Goal: Task Accomplishment & Management: Manage account settings

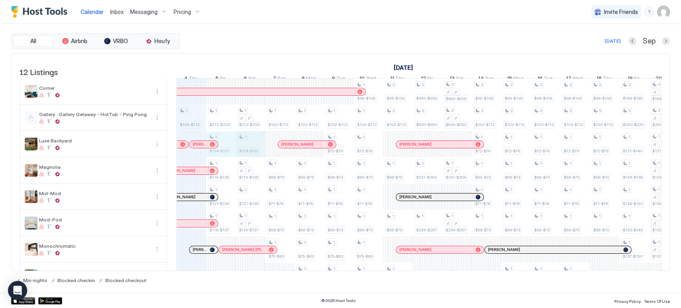
drag, startPoint x: 231, startPoint y: 148, endPoint x: 249, endPoint y: 149, distance: 18.4
click at [249, 149] on div "1 $102-$112 1 $82-$96 1 $88-$101 1 $95-$114 1 $85-$95 1 $212-$233 1 $124-$137 1…" at bounding box center [560, 236] width 1653 height 315
type input "***"
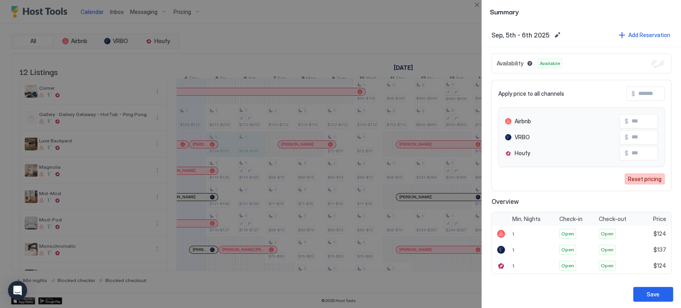
click at [636, 181] on div "Reset pricing" at bounding box center [645, 179] width 34 height 8
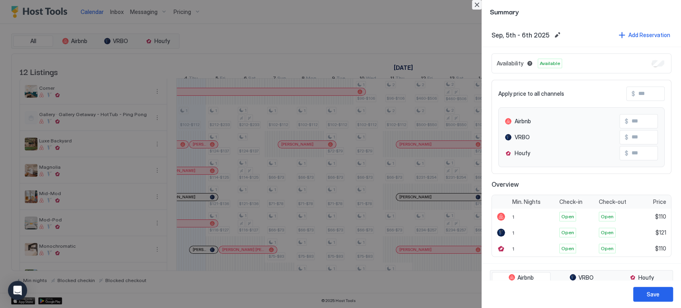
click at [475, 4] on button "Close" at bounding box center [477, 5] width 10 height 10
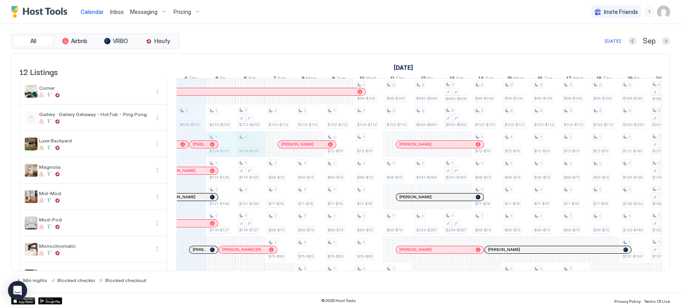
drag, startPoint x: 231, startPoint y: 151, endPoint x: 237, endPoint y: 151, distance: 6.0
click at [246, 150] on div "1 $102-$112 1 $82-$96 1 $88-$101 1 $95-$114 1 $85-$95 1 $212-$233 1 $124-$137 1…" at bounding box center [560, 236] width 1653 height 315
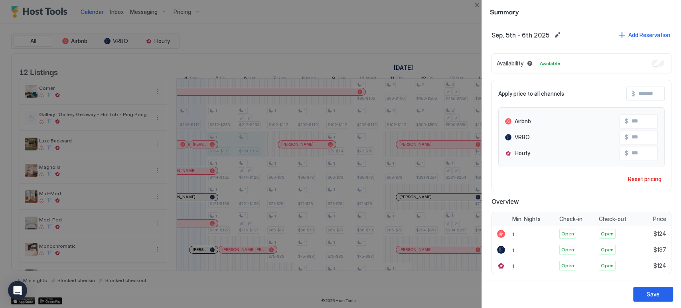
click at [480, 5] on button "Close" at bounding box center [477, 5] width 10 height 10
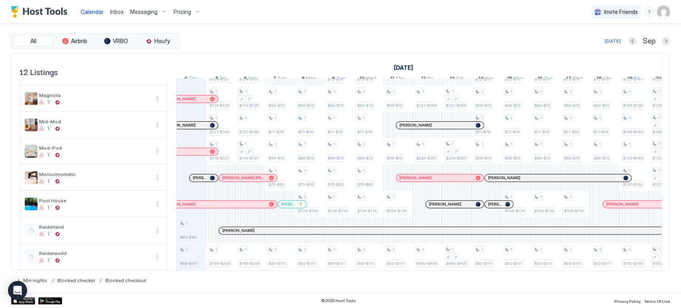
scroll to position [3, 0]
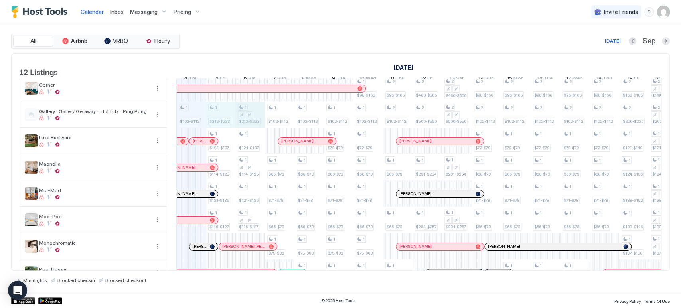
drag, startPoint x: 225, startPoint y: 122, endPoint x: 236, endPoint y: 120, distance: 11.3
click at [244, 118] on div "1 $102-$112 1 $82-$96 1 $88-$101 1 $95-$114 1 $85-$95 1 $212-$233 1 $124-$137 1…" at bounding box center [560, 232] width 1653 height 315
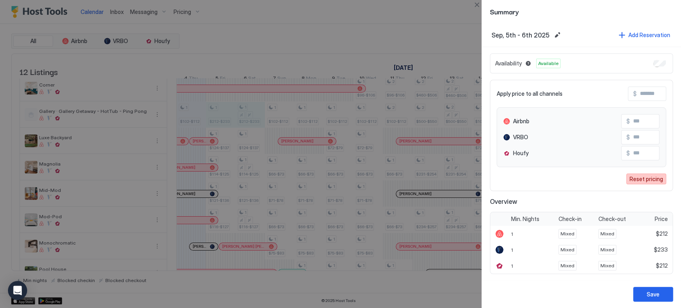
click at [638, 175] on div "Reset pricing" at bounding box center [646, 179] width 34 height 8
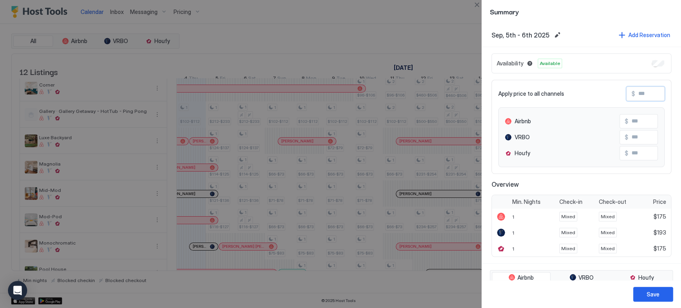
click at [635, 95] on input "Input Field" at bounding box center [667, 94] width 64 height 14
type input "*"
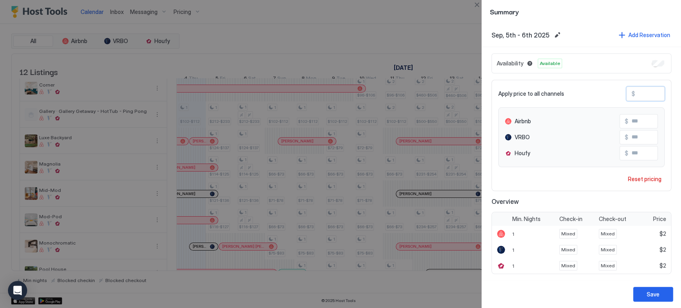
type input "**"
type input "***"
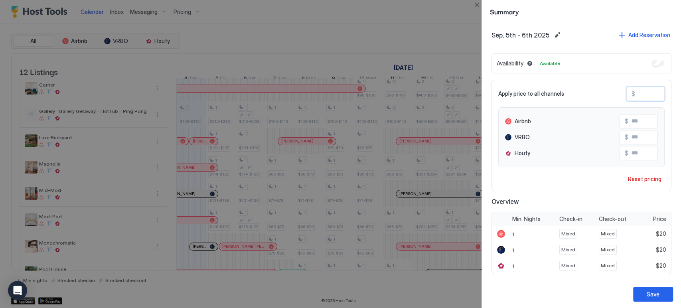
type input "***"
click at [629, 136] on input "***" at bounding box center [660, 137] width 64 height 14
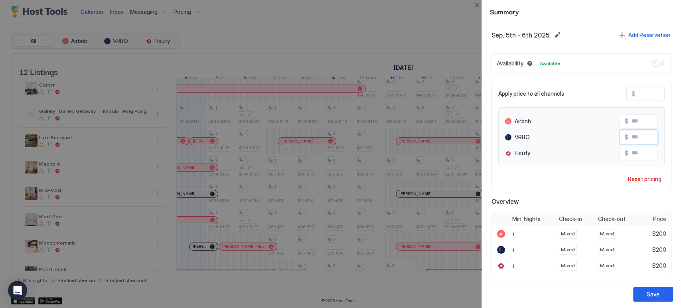
click at [629, 136] on input "***" at bounding box center [660, 137] width 64 height 14
type input "***"
click at [652, 294] on div "Save" at bounding box center [652, 294] width 13 height 8
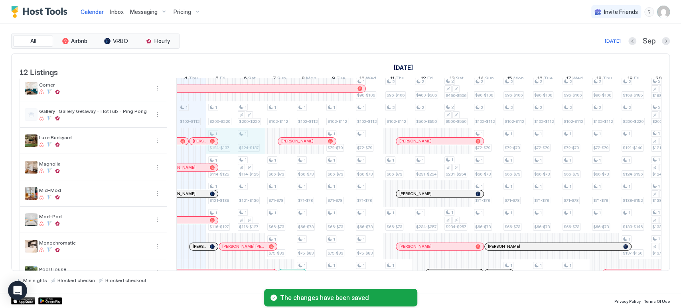
click at [258, 146] on div "1 $102-$112 1 $82-$96 1 $88-$101 1 $95-$114 1 $85-$95 1 $200-$220 1 $124-$137 1…" at bounding box center [560, 232] width 1653 height 315
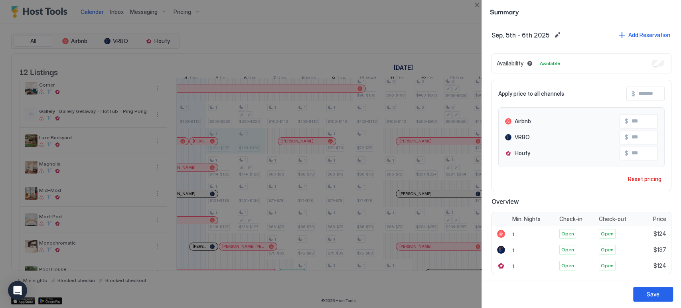
click at [635, 93] on input "Input Field" at bounding box center [667, 94] width 64 height 14
type input "*"
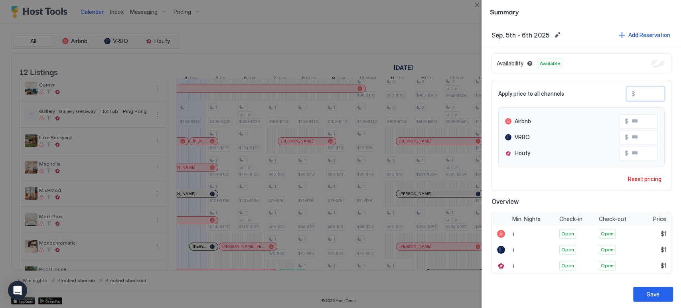
type input "**"
type input "***"
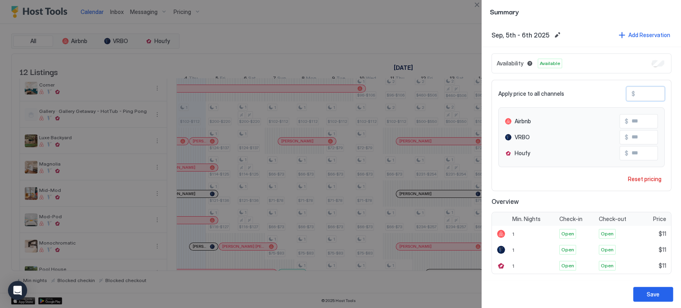
type input "***"
click at [643, 133] on input "***" at bounding box center [660, 137] width 64 height 14
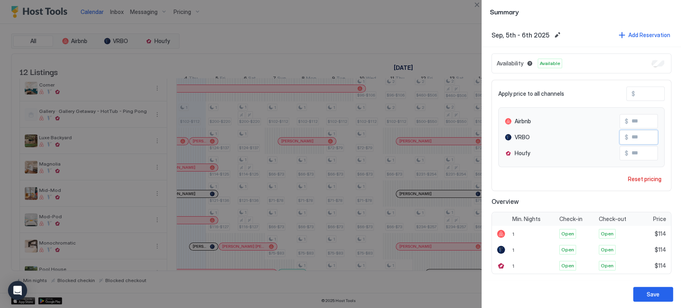
click at [643, 133] on input "***" at bounding box center [660, 137] width 64 height 14
type input "***"
click at [653, 295] on div "Save" at bounding box center [652, 294] width 13 height 8
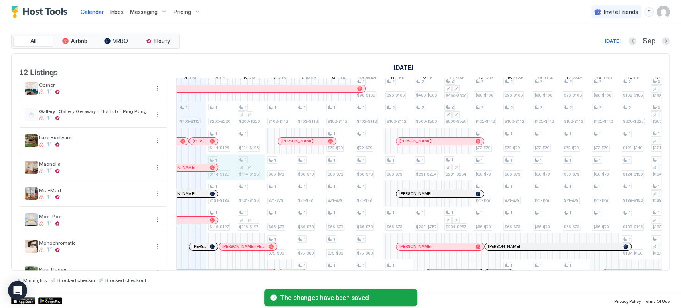
click at [245, 173] on div "1 $102-$112 1 $82-$96 1 $88-$101 1 $95-$114 1 $85-$95 1 $200-$220 1 $114-$126 1…" at bounding box center [560, 232] width 1653 height 315
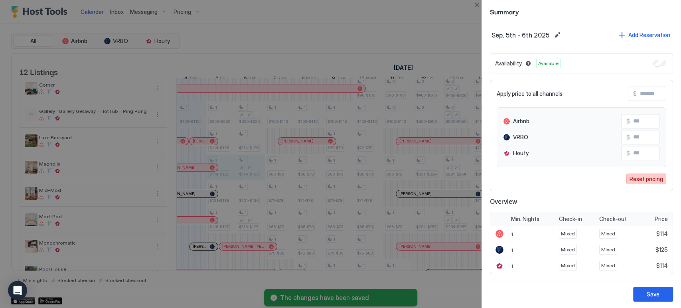
click at [641, 181] on div "Reset pricing" at bounding box center [646, 179] width 34 height 8
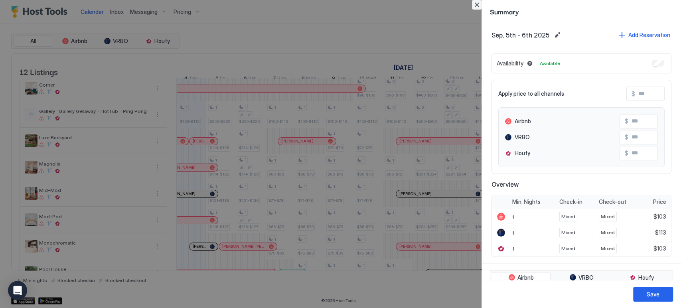
click at [479, 8] on button "Close" at bounding box center [477, 5] width 10 height 10
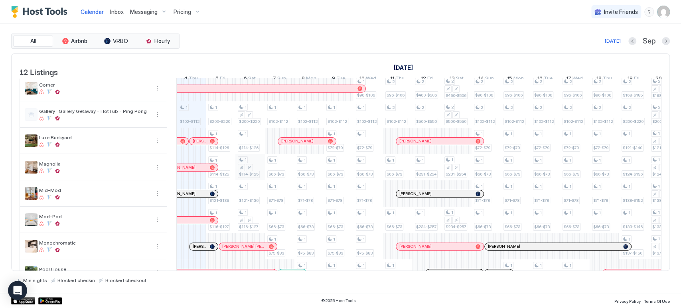
drag, startPoint x: 225, startPoint y: 170, endPoint x: 256, endPoint y: 164, distance: 31.6
click at [246, 170] on tr "1 $102-$112 1 $82-$96 1 $88-$101 1 $95-$114 1 $85-$95 1 $200-$220 1 $114-$126 1…" at bounding box center [560, 232] width 1653 height 315
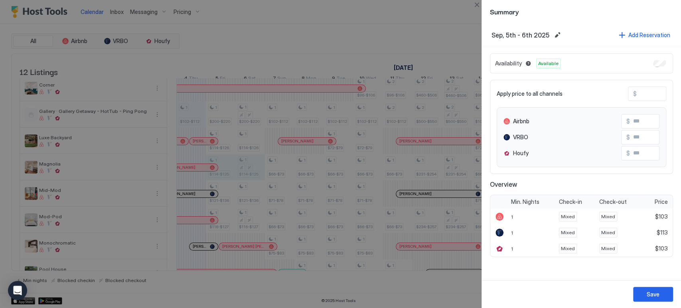
type input "***"
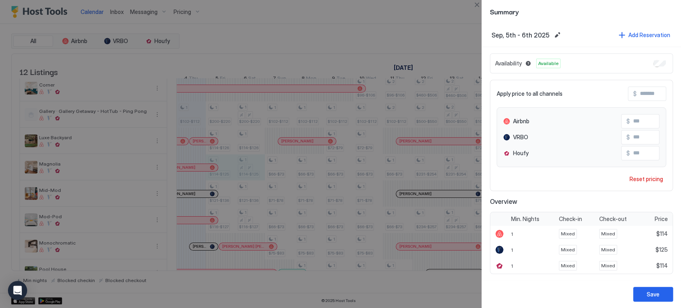
click at [648, 94] on input "Input Field" at bounding box center [669, 94] width 64 height 14
click at [643, 185] on div "Apply price to all channels $ Airbnb $ *** VRBO $ *** Houfy $ *** Reset pricing" at bounding box center [581, 135] width 183 height 111
click at [644, 179] on div "Reset pricing" at bounding box center [646, 179] width 34 height 8
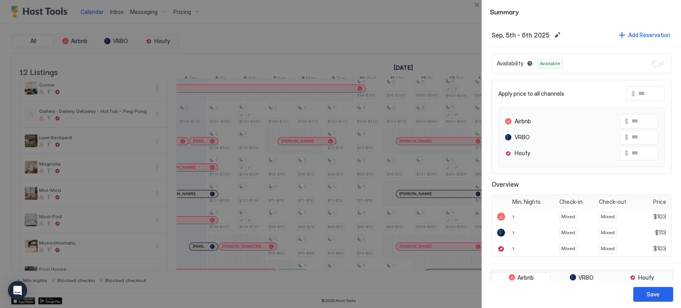
click at [645, 87] on input "Input Field" at bounding box center [667, 94] width 64 height 14
type input "*"
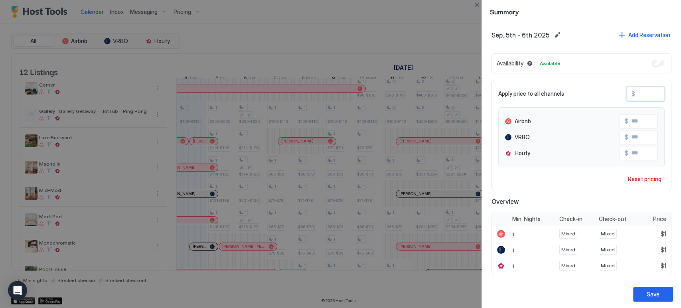
type input "**"
type input "***"
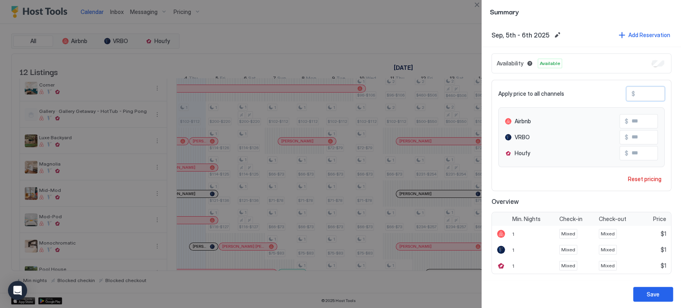
type input "***"
click at [629, 135] on input "***" at bounding box center [660, 137] width 64 height 14
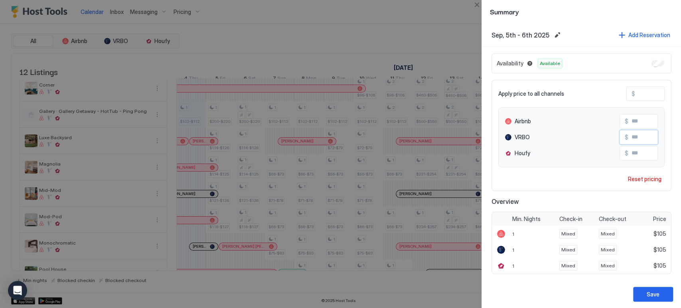
click at [629, 135] on input "***" at bounding box center [660, 137] width 64 height 14
type input "***"
click at [653, 290] on div "Save" at bounding box center [652, 294] width 13 height 8
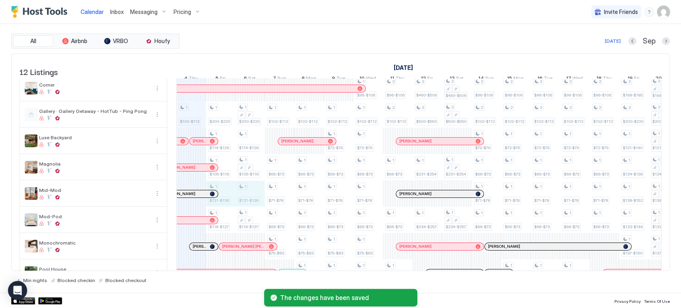
drag, startPoint x: 238, startPoint y: 196, endPoint x: 246, endPoint y: 196, distance: 8.8
click at [246, 196] on div "1 $102-$112 1 $82-$96 1 $88-$101 1 $95-$114 1 $85-$95 1 $200-$220 1 $114-$126 1…" at bounding box center [560, 232] width 1653 height 315
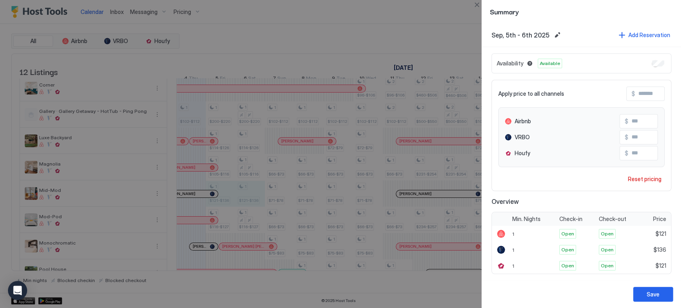
click at [637, 178] on div "Reset pricing" at bounding box center [645, 179] width 34 height 8
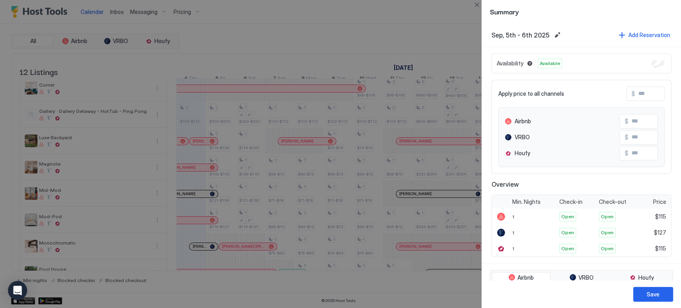
click at [638, 89] on input "Input Field" at bounding box center [667, 94] width 64 height 14
click at [596, 92] on div "Apply price to all channels $" at bounding box center [581, 94] width 166 height 14
click at [654, 294] on div "Save" at bounding box center [652, 294] width 13 height 8
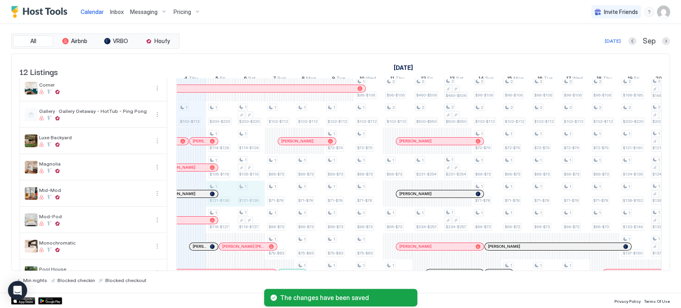
click at [250, 193] on div "1 $102-$112 1 $82-$96 1 $88-$101 1 $95-$114 1 $85-$95 1 $200-$220 1 $114-$126 1…" at bounding box center [560, 232] width 1653 height 315
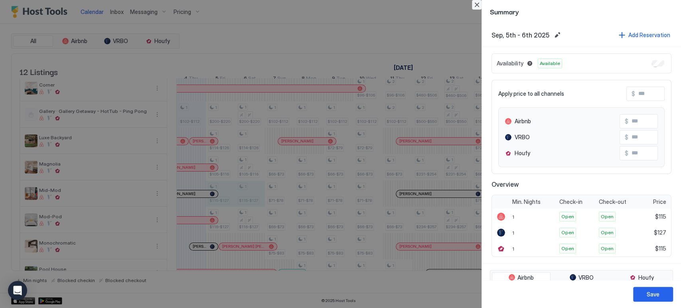
click at [475, 6] on button "Close" at bounding box center [477, 5] width 10 height 10
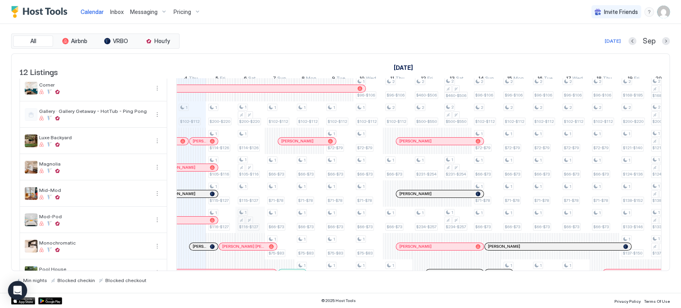
click at [238, 224] on tr "1 $102-$112 1 $82-$96 1 $88-$101 1 $95-$114 1 $85-$95 1 $200-$220 1 $114-$126 1…" at bounding box center [560, 232] width 1653 height 315
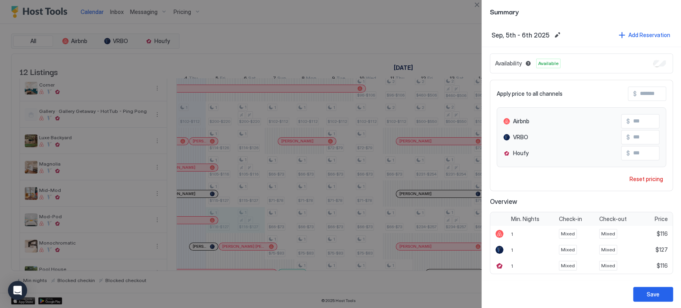
click at [648, 181] on div "Reset pricing" at bounding box center [646, 179] width 34 height 8
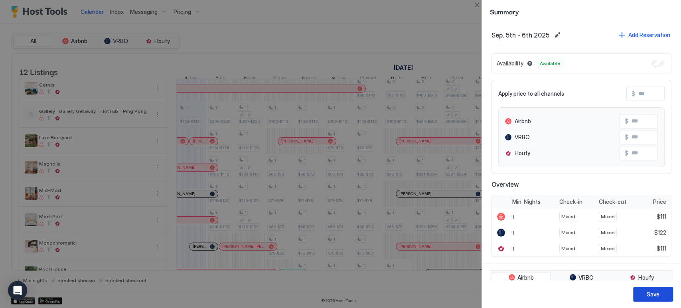
click at [647, 294] on div "Save" at bounding box center [652, 294] width 13 height 8
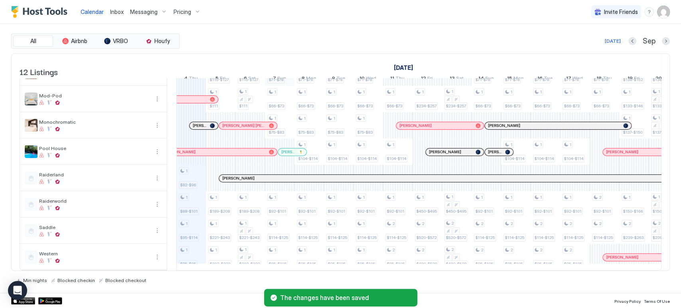
scroll to position [136, 0]
drag, startPoint x: 227, startPoint y: 199, endPoint x: 242, endPoint y: 197, distance: 15.6
click at [242, 197] on tr "1 $102-$112 1 $82-$96 1 $88-$101 1 $95-$114 1 $85-$95 1 $200-$220 1 $114-$126 1…" at bounding box center [560, 112] width 1653 height 315
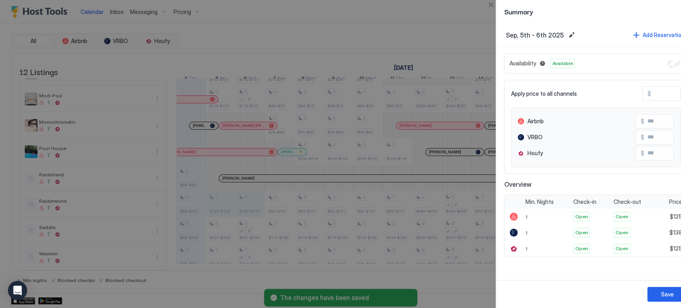
type input "***"
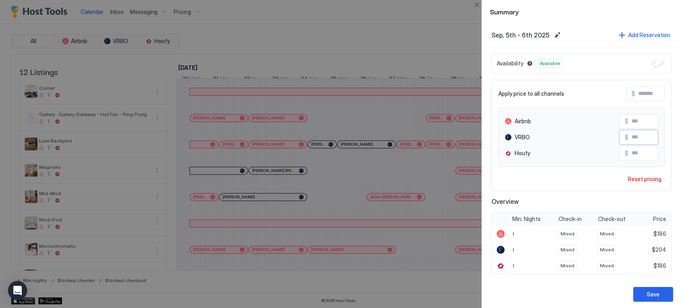
scroll to position [0, 353]
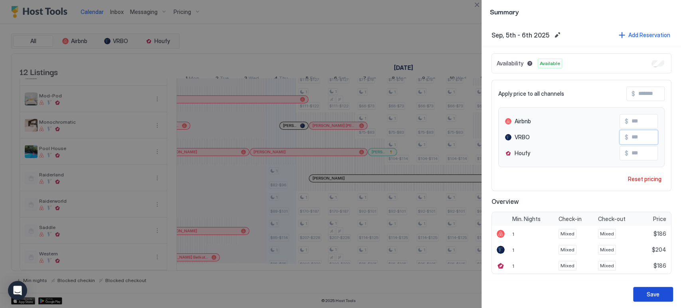
type input "***"
click at [657, 299] on button "Save" at bounding box center [653, 294] width 40 height 15
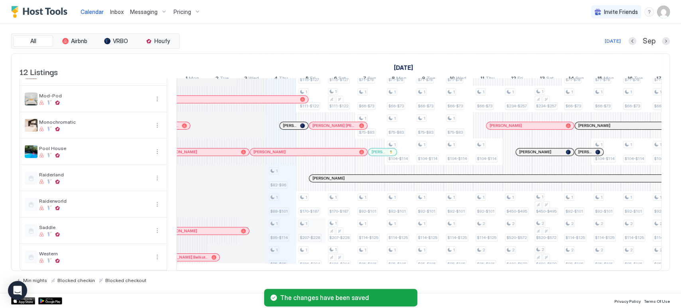
scroll to position [0, 0]
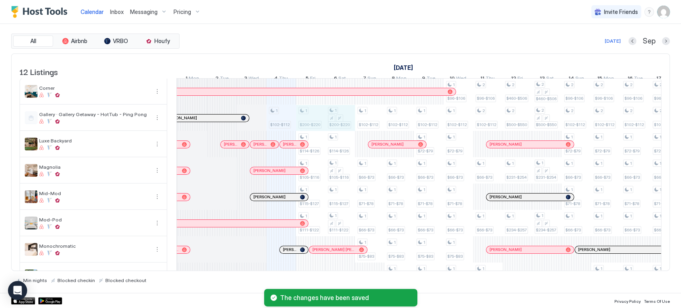
drag, startPoint x: 316, startPoint y: 125, endPoint x: 341, endPoint y: 126, distance: 24.7
click at [341, 126] on div "1 $102-$112 1 $82-$96 1 $88-$101 1 $95-$114 1 $85-$95 1 $200-$220 1 $114-$126 1…" at bounding box center [650, 236] width 1653 height 315
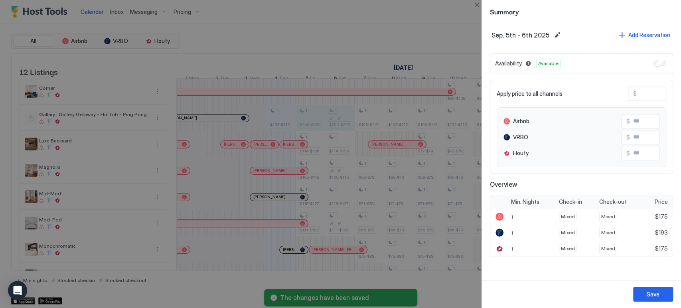
type input "***"
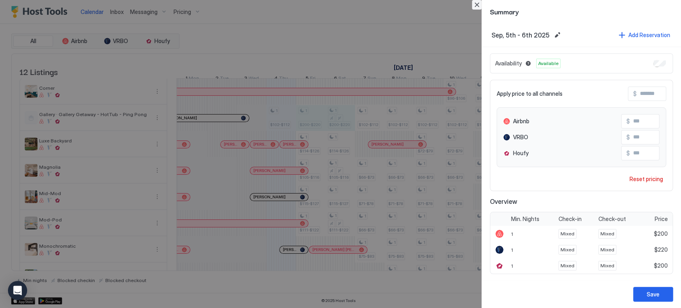
click at [475, 2] on button "Close" at bounding box center [477, 5] width 10 height 10
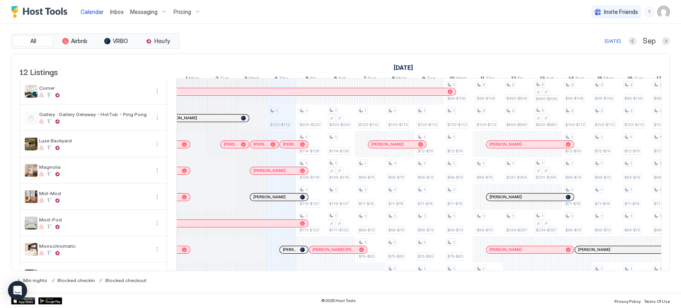
click at [140, 14] on span "Messaging" at bounding box center [144, 11] width 28 height 7
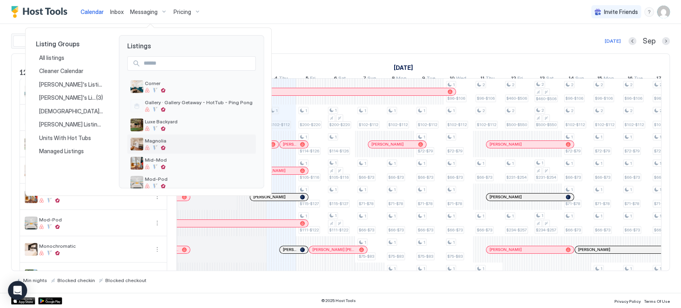
click at [179, 146] on div at bounding box center [199, 147] width 108 height 5
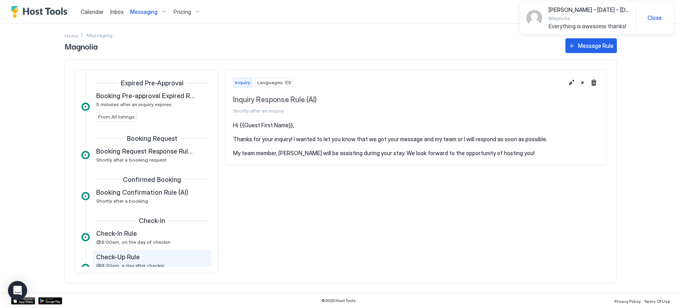
scroll to position [89, 0]
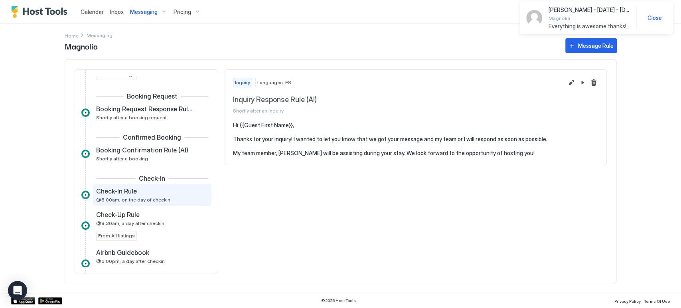
click at [149, 197] on span "@8:00am, on the day of checkin" at bounding box center [133, 200] width 74 height 6
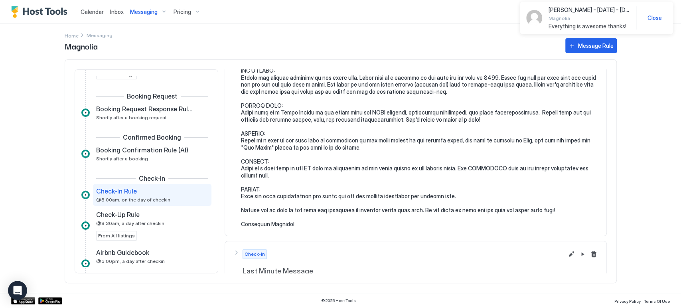
scroll to position [221, 0]
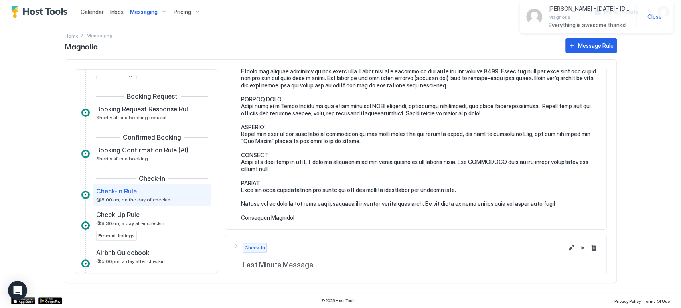
click at [151, 18] on div "Messaging" at bounding box center [148, 12] width 43 height 14
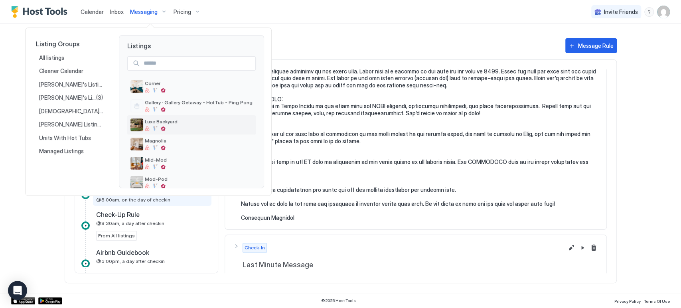
drag, startPoint x: 188, startPoint y: 121, endPoint x: 172, endPoint y: 124, distance: 16.3
click at [172, 124] on span "Luxe Backyard" at bounding box center [199, 121] width 108 height 6
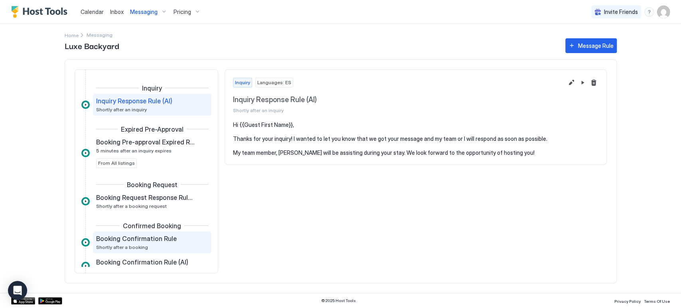
click at [152, 241] on span "Booking Confirmation Rule" at bounding box center [136, 239] width 81 height 8
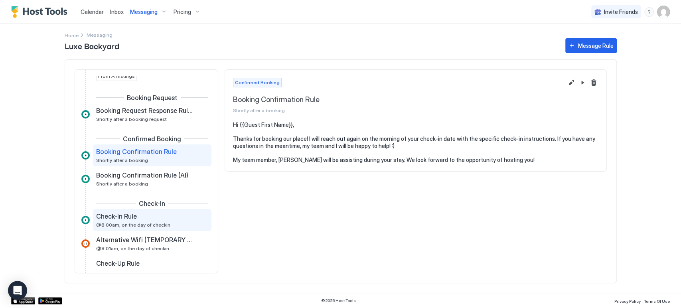
scroll to position [89, 0]
click at [163, 216] on div "Check-In Rule" at bounding box center [146, 215] width 101 height 8
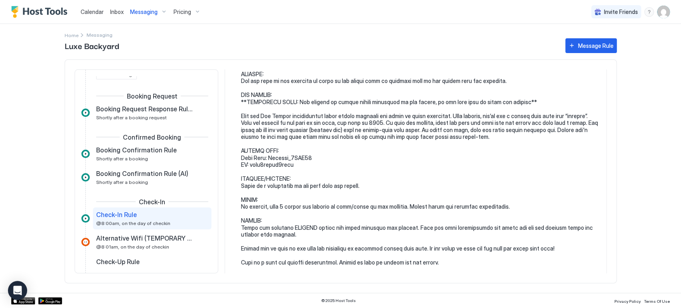
scroll to position [221, 0]
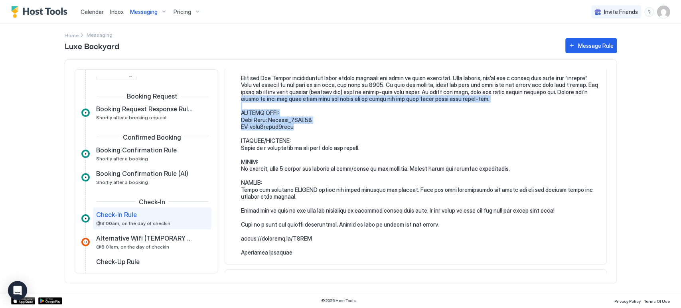
drag, startPoint x: 297, startPoint y: 127, endPoint x: 231, endPoint y: 102, distance: 70.4
click at [231, 102] on section at bounding box center [415, 82] width 381 height 364
click at [283, 101] on pre at bounding box center [419, 78] width 357 height 356
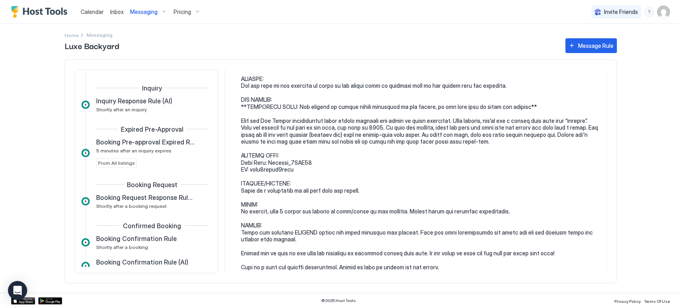
scroll to position [181, 0]
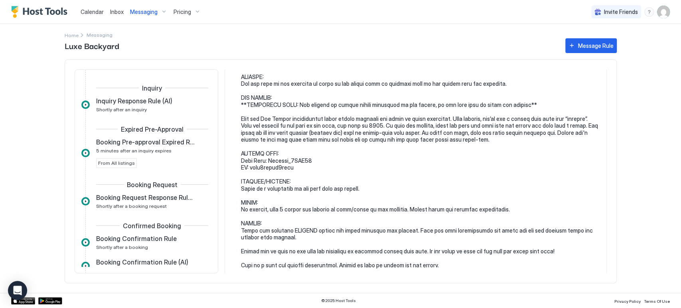
click at [140, 4] on button "Messaging" at bounding box center [148, 12] width 43 height 24
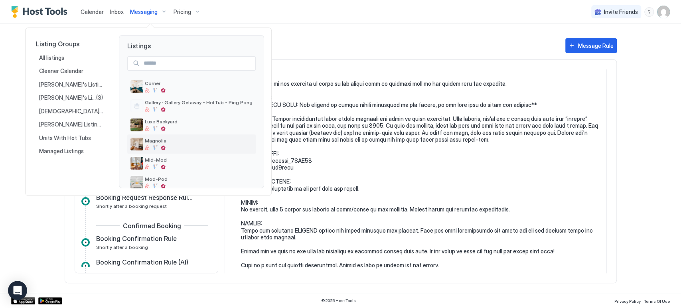
click at [174, 144] on div "Magnolia" at bounding box center [199, 144] width 108 height 12
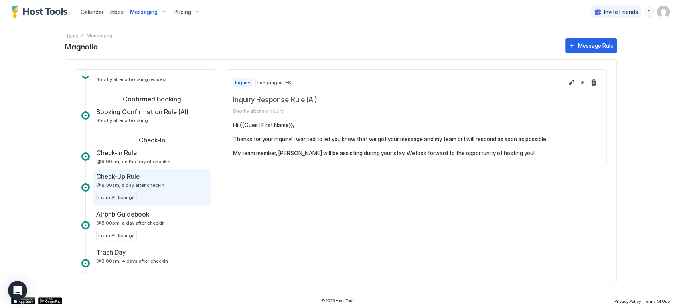
scroll to position [133, 0]
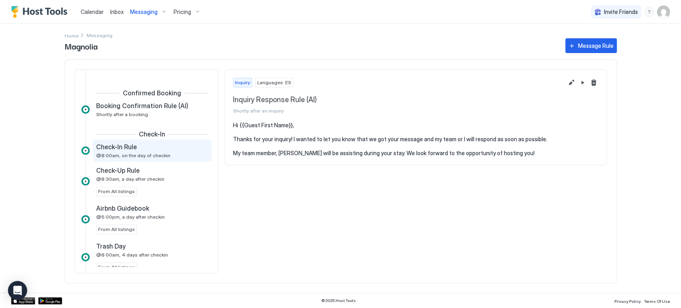
click at [158, 158] on span "@8:00am, on the day of checkin" at bounding box center [133, 155] width 74 height 6
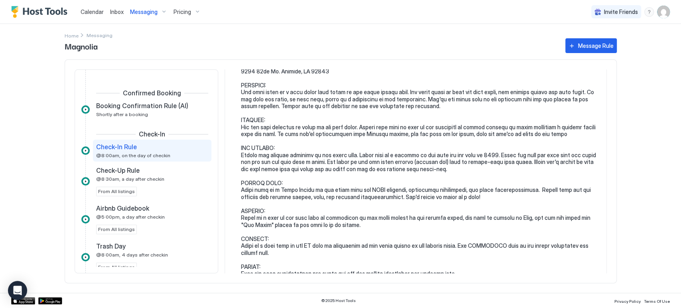
scroll to position [133, 0]
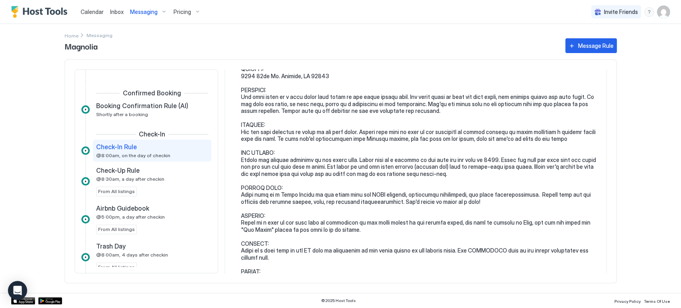
click at [38, 118] on div "Calendar Inbox Messaging Pricing Invite Friends CP Home Messaging Magnolia Mess…" at bounding box center [340, 154] width 681 height 308
drag, startPoint x: 260, startPoint y: 46, endPoint x: 249, endPoint y: 30, distance: 19.8
click at [260, 46] on span "Magnolia" at bounding box center [311, 46] width 493 height 12
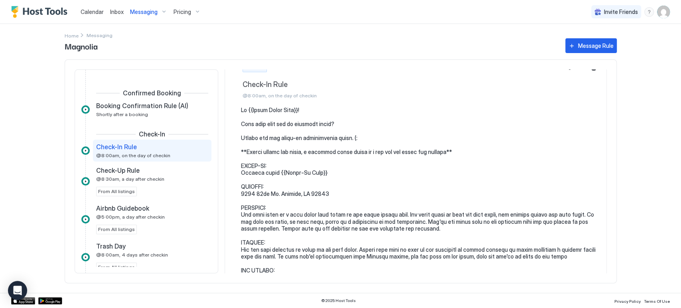
scroll to position [0, 0]
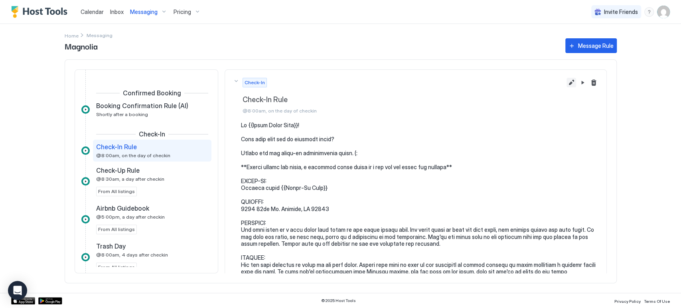
click at [566, 82] on button "Edit message rule" at bounding box center [571, 83] width 10 height 10
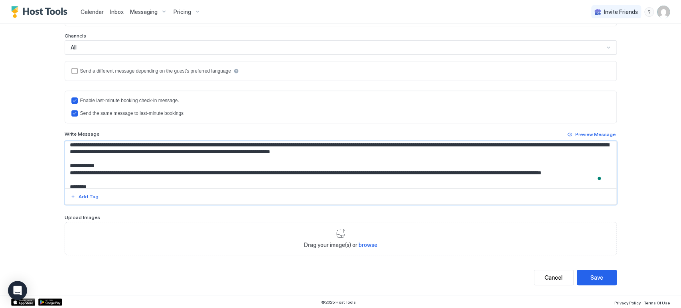
scroll to position [164, 0]
drag, startPoint x: 86, startPoint y: 173, endPoint x: 64, endPoint y: 173, distance: 22.3
click at [65, 173] on textarea "To enrich screen reader interactions, please activate Accessibility in Grammarl…" at bounding box center [340, 164] width 551 height 47
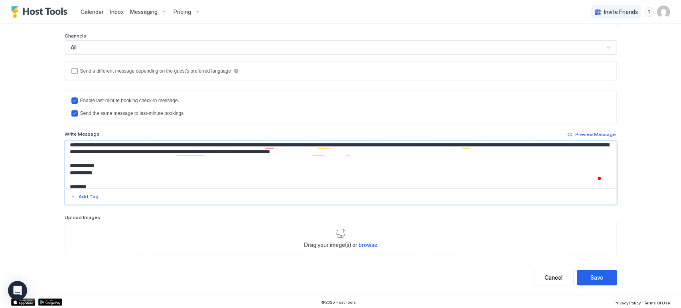
paste textarea "**********"
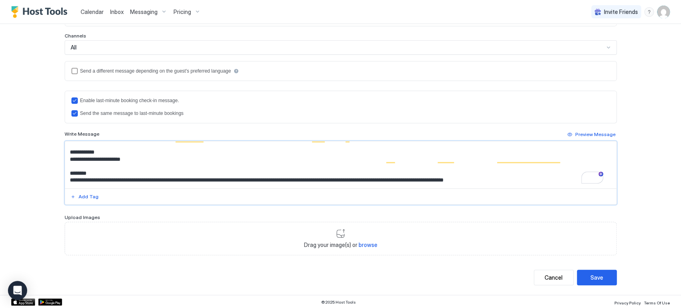
scroll to position [124, 0]
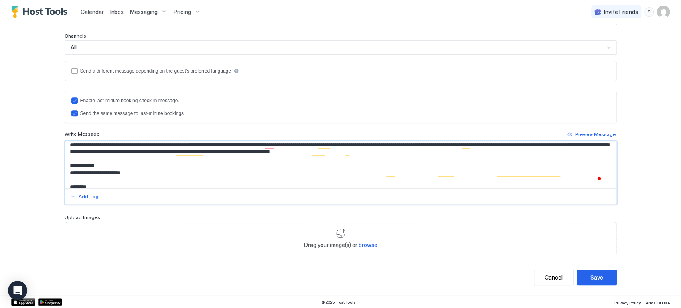
drag, startPoint x: 114, startPoint y: 180, endPoint x: 61, endPoint y: 171, distance: 53.0
click at [61, 171] on div "**********" at bounding box center [340, 72] width 574 height 445
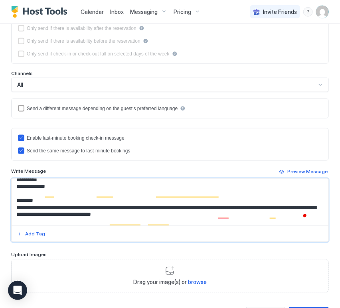
drag, startPoint x: 301, startPoint y: 194, endPoint x: 5, endPoint y: 185, distance: 296.5
click at [5, 185] on div "**********" at bounding box center [170, 68] width 340 height 530
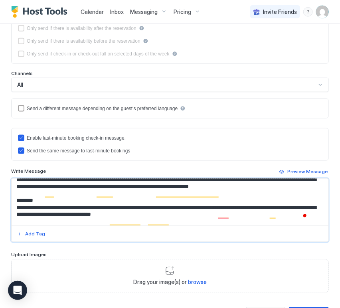
paste textarea "To enrich screen reader interactions, please activate Accessibility in Grammarl…"
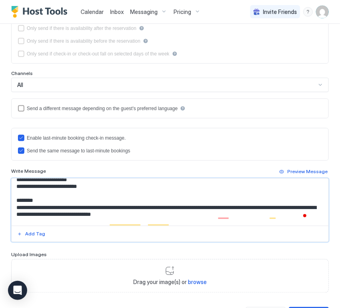
type textarea "**********"
click at [7, 166] on div "**********" at bounding box center [170, 68] width 340 height 530
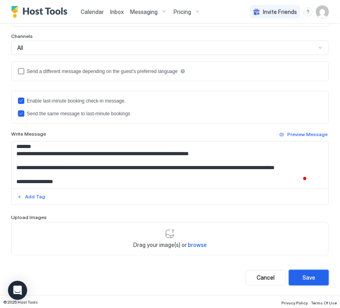
click at [304, 274] on div "Save" at bounding box center [308, 278] width 13 height 8
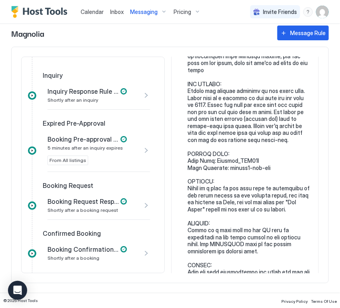
click at [151, 13] on span "Messaging" at bounding box center [144, 11] width 28 height 7
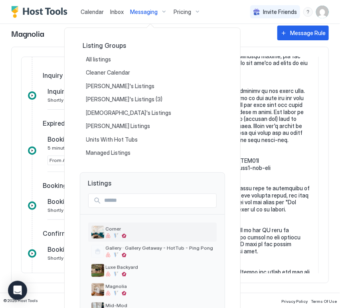
click at [156, 232] on div "Corner" at bounding box center [160, 232] width 108 height 12
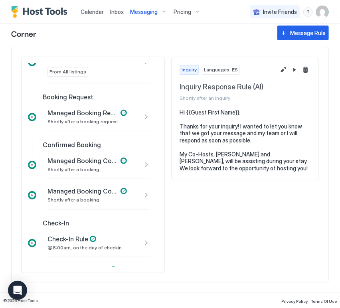
click at [77, 240] on span "Check-In Rule" at bounding box center [67, 239] width 41 height 8
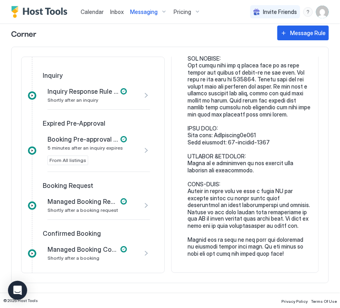
click at [142, 13] on span "Messaging" at bounding box center [144, 11] width 28 height 7
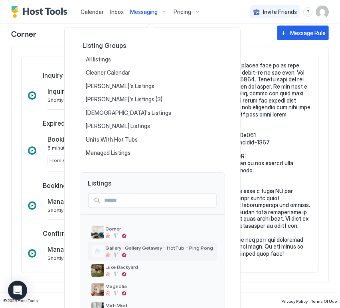
click at [136, 257] on div "Gallery · Gallery Getaway - HotTub - Ping Pong" at bounding box center [152, 251] width 122 height 13
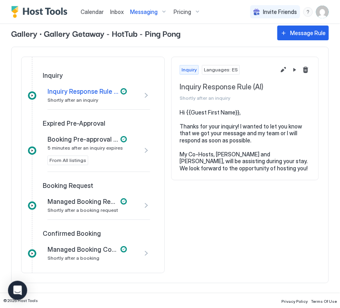
scroll to position [89, 0]
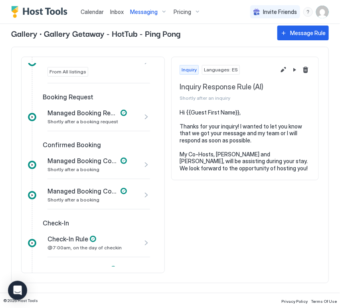
click at [85, 232] on div "Check-In Rule @7:00am, on the day of checkin" at bounding box center [98, 243] width 102 height 29
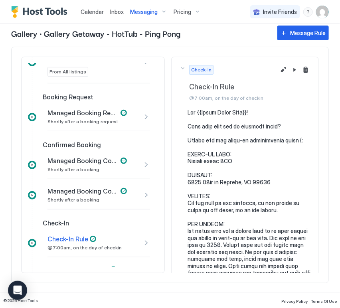
scroll to position [133, 0]
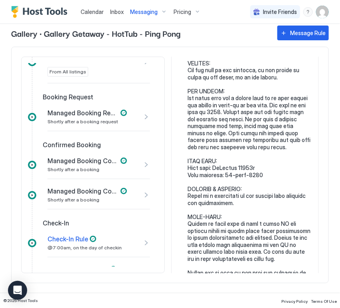
click at [156, 11] on span "Messaging" at bounding box center [144, 11] width 28 height 7
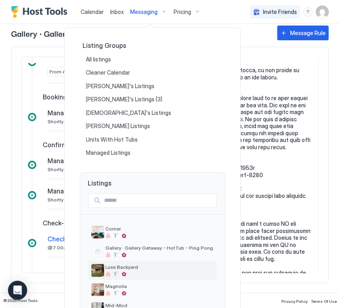
click at [142, 268] on span "Luxe Backyard" at bounding box center [160, 267] width 108 height 6
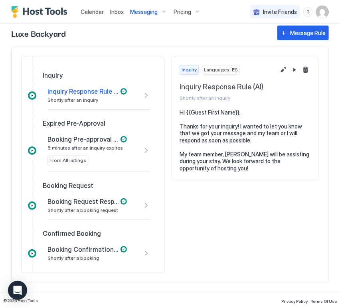
scroll to position [133, 0]
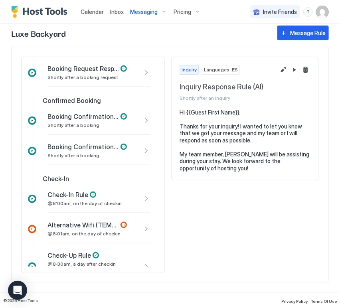
click at [91, 199] on div "Check-In Rule @8:00am, on the day of checkin" at bounding box center [86, 199] width 79 height 16
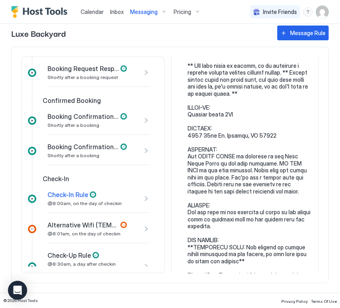
scroll to position [266, 0]
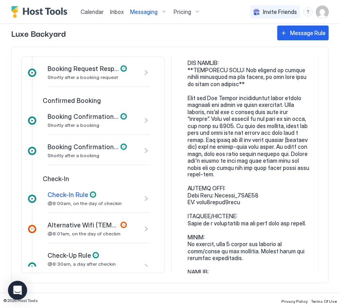
click at [146, 8] on span "Messaging" at bounding box center [144, 11] width 28 height 7
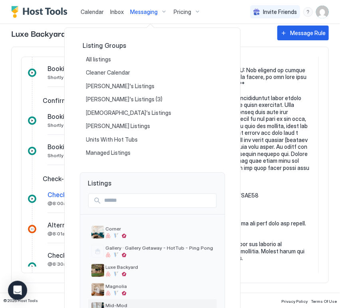
click at [137, 302] on span "Mid-Mod" at bounding box center [160, 305] width 108 height 6
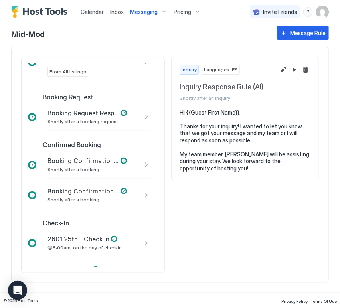
scroll to position [133, 0]
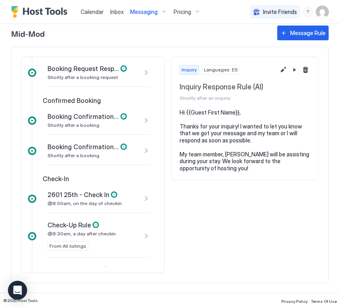
click at [93, 200] on span "@8:00am, on the day of checkin" at bounding box center [84, 203] width 74 height 6
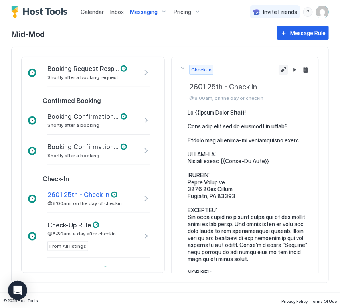
click at [278, 68] on button "Edit message rule" at bounding box center [283, 70] width 10 height 10
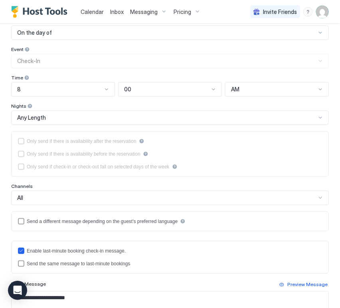
scroll to position [221, 0]
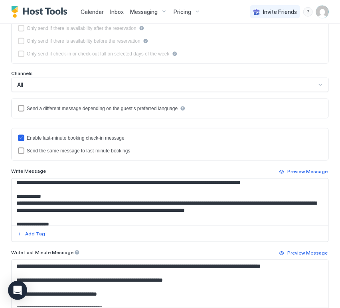
click at [18, 154] on div "Enable last-minute booking check-in message. Send the same message to last-minu…" at bounding box center [169, 144] width 317 height 33
click at [20, 149] on div "lastMinuteMessageIsTheSame" at bounding box center [21, 151] width 6 height 6
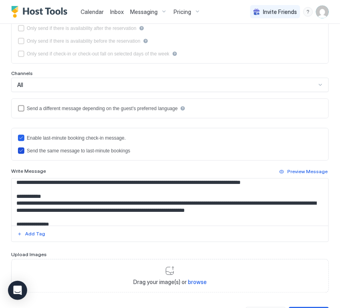
click at [20, 149] on icon "lastMinuteMessageIsTheSame" at bounding box center [21, 150] width 5 height 5
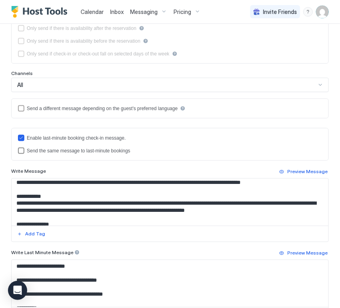
click at [22, 149] on div "lastMinuteMessageIsTheSame" at bounding box center [21, 151] width 6 height 6
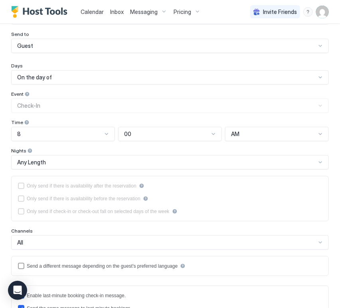
scroll to position [44, 0]
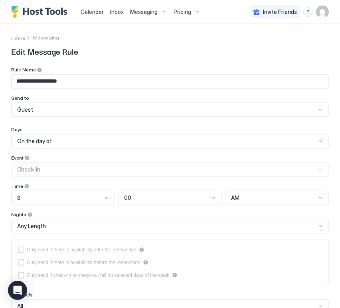
click at [135, 84] on input "**********" at bounding box center [170, 82] width 317 height 14
type input "**********"
click at [4, 117] on div "**********" at bounding box center [170, 289] width 340 height 530
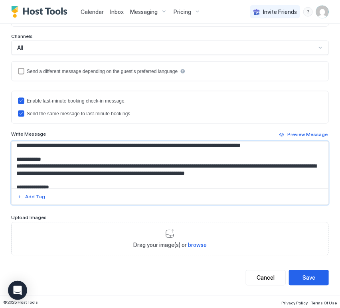
scroll to position [177, 0]
drag, startPoint x: 158, startPoint y: 176, endPoint x: 8, endPoint y: 173, distance: 149.2
click at [8, 173] on div "**********" at bounding box center [170, 30] width 340 height 530
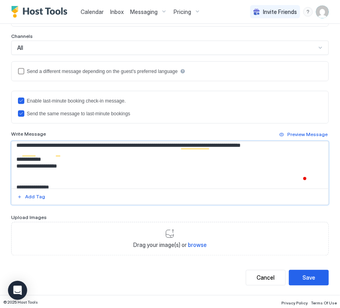
type textarea "**********"
click at [32, 178] on textarea "To enrich screen reader interactions, please activate Accessibility in Grammarl…" at bounding box center [167, 165] width 310 height 47
type textarea "**********"
click at [295, 278] on button "Save" at bounding box center [309, 278] width 40 height 16
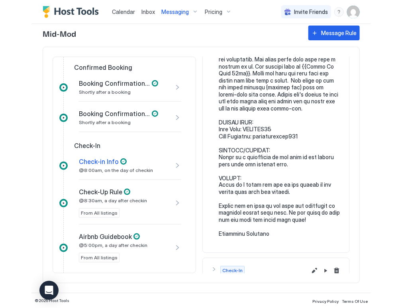
scroll to position [266, 0]
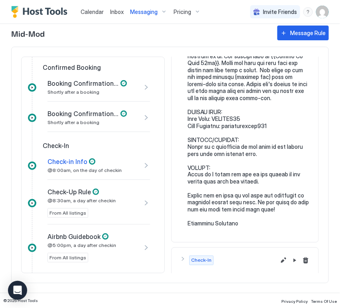
click at [216, 82] on pre at bounding box center [248, 35] width 123 height 384
click at [147, 13] on span "Messaging" at bounding box center [144, 11] width 28 height 7
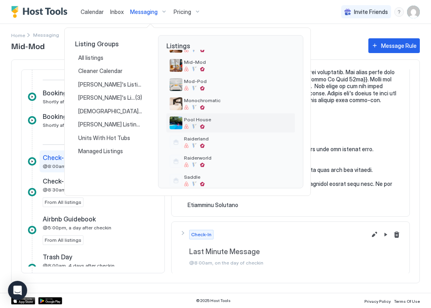
scroll to position [82, 0]
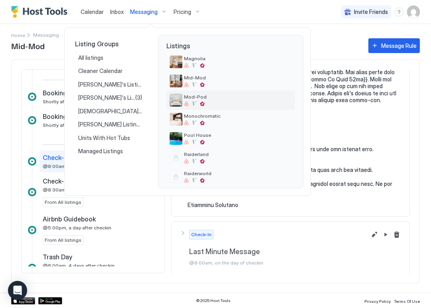
click at [220, 101] on div at bounding box center [238, 103] width 108 height 5
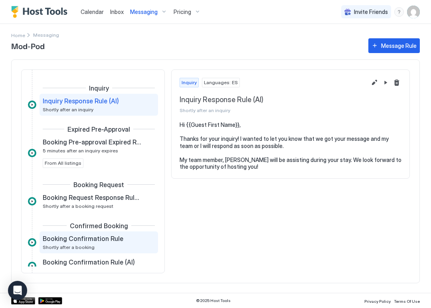
click at [99, 245] on div "Booking Confirmation Rule Shortly after a booking" at bounding box center [93, 243] width 101 height 16
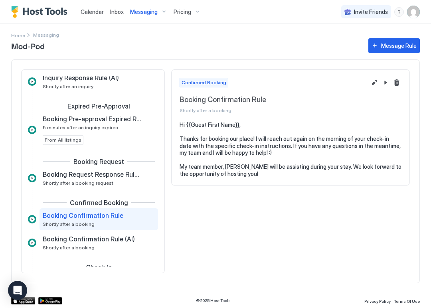
scroll to position [44, 0]
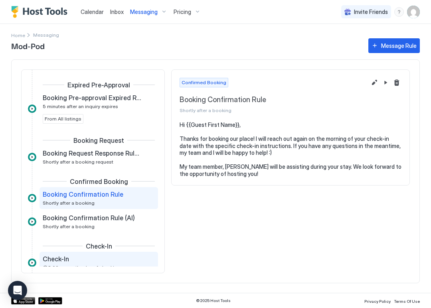
click at [89, 258] on div "Check-In" at bounding box center [93, 259] width 101 height 8
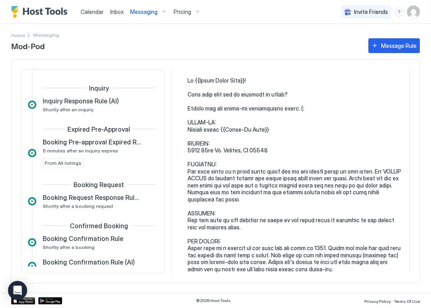
click at [142, 15] on span "Messaging" at bounding box center [144, 11] width 28 height 7
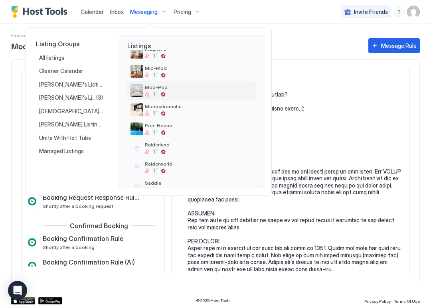
scroll to position [126, 0]
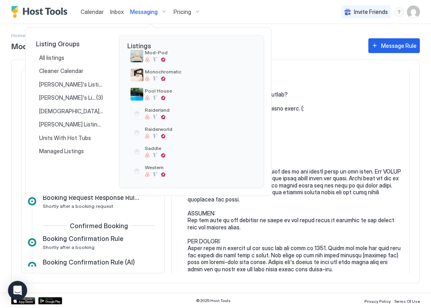
click at [305, 175] on div at bounding box center [215, 154] width 431 height 308
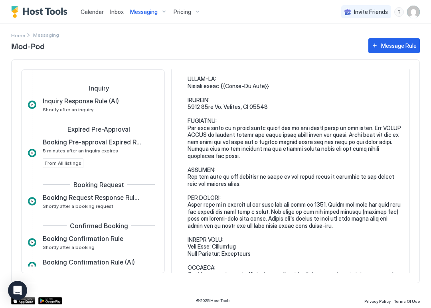
scroll to position [133, 0]
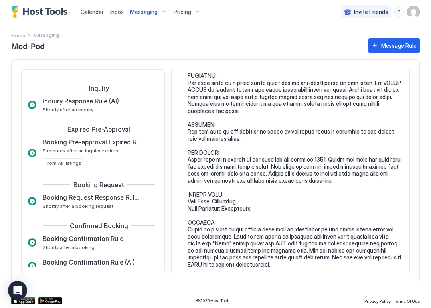
click at [158, 8] on div "Messaging" at bounding box center [148, 12] width 43 height 14
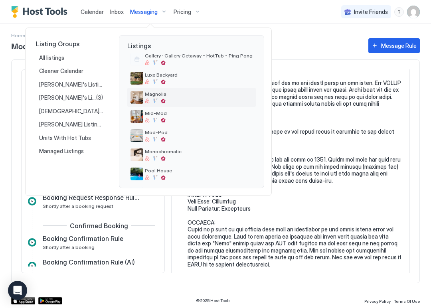
scroll to position [89, 0]
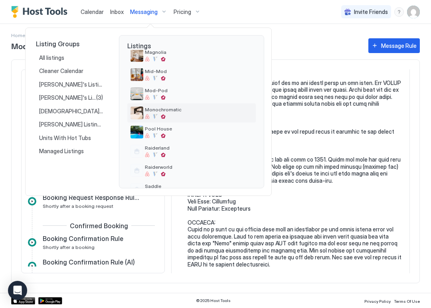
click at [177, 114] on div at bounding box center [199, 116] width 108 height 5
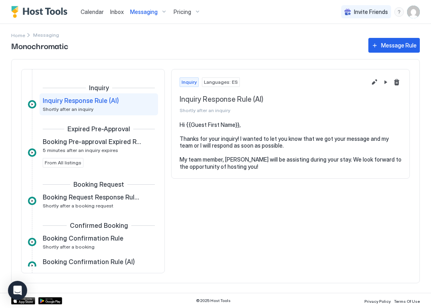
scroll to position [44, 0]
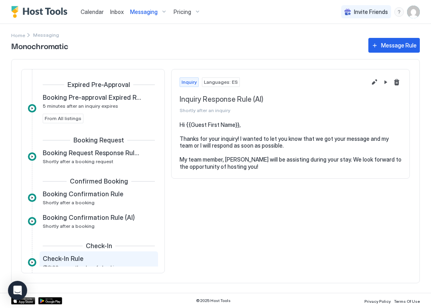
click at [95, 255] on div "Check-In Rule" at bounding box center [93, 258] width 101 height 8
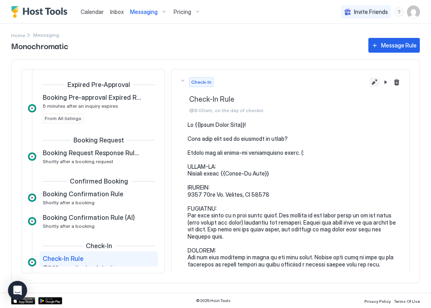
click at [369, 81] on button "Edit message rule" at bounding box center [374, 82] width 10 height 10
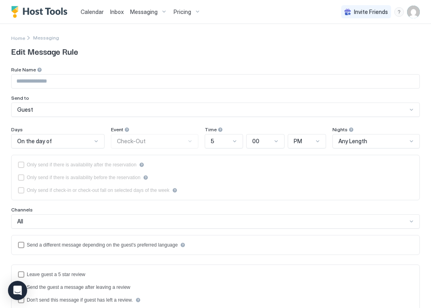
type input "**********"
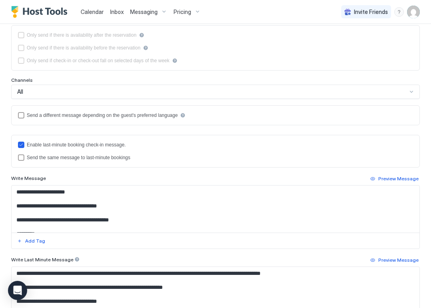
scroll to position [221, 0]
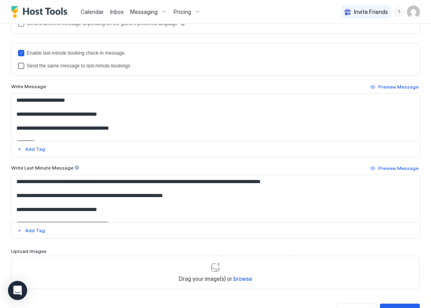
click at [24, 66] on div "lastMinuteMessageIsTheSame" at bounding box center [21, 66] width 6 height 6
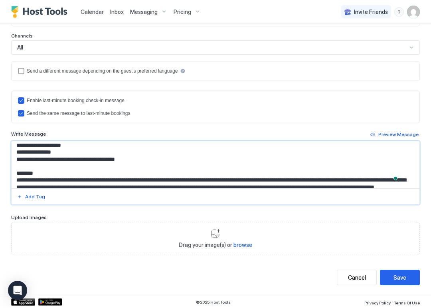
scroll to position [177, 0]
drag, startPoint x: 128, startPoint y: 158, endPoint x: 16, endPoint y: 159, distance: 112.1
click at [16, 159] on textarea "To enrich screen reader interactions, please activate Accessibility in Grammarl…" at bounding box center [212, 164] width 401 height 47
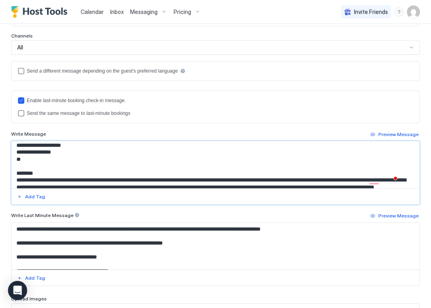
click at [22, 155] on textarea "To enrich screen reader interactions, please activate Accessibility in Grammarl…" at bounding box center [212, 164] width 401 height 47
click at [67, 154] on textarea "To enrich screen reader interactions, please activate Accessibility in Grammarl…" at bounding box center [212, 164] width 401 height 47
click at [69, 159] on textarea "To enrich screen reader interactions, please activate Accessibility in Grammarl…" at bounding box center [212, 164] width 401 height 47
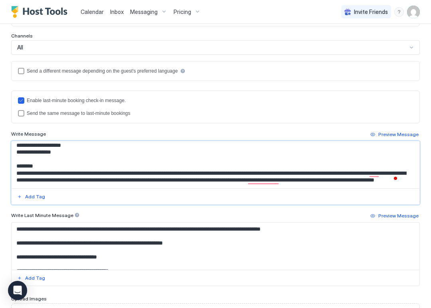
type textarea "**********"
click at [1, 136] on div "**********" at bounding box center [215, 113] width 431 height 526
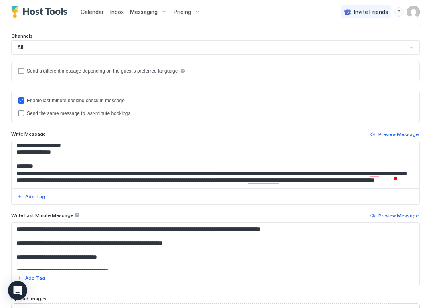
click at [18, 110] on div "lastMinuteMessageIsTheSame" at bounding box center [21, 113] width 6 height 6
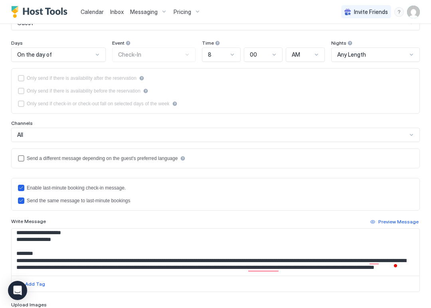
scroll to position [174, 0]
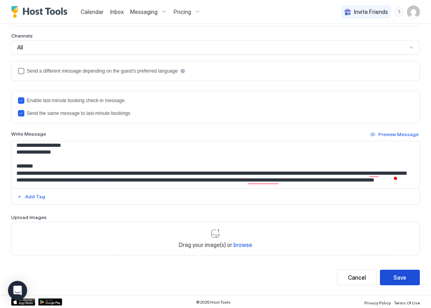
click at [383, 273] on button "Save" at bounding box center [400, 278] width 40 height 16
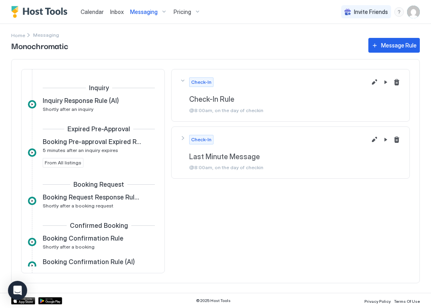
scroll to position [135, 0]
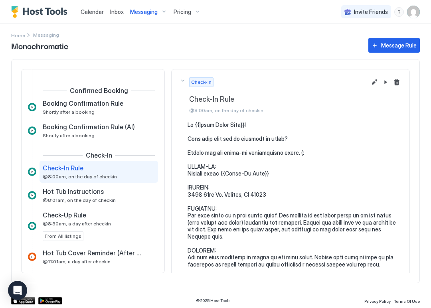
click at [159, 11] on div "Messaging" at bounding box center [148, 12] width 43 height 14
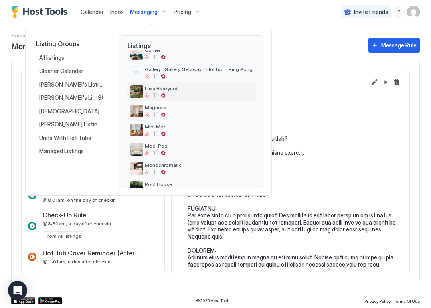
scroll to position [126, 0]
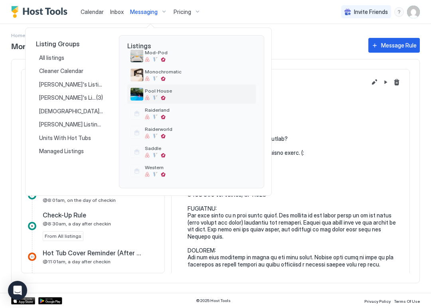
click at [186, 95] on div at bounding box center [199, 97] width 108 height 5
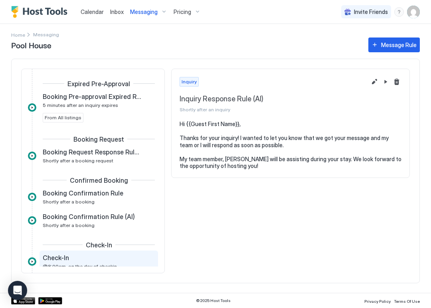
scroll to position [89, 0]
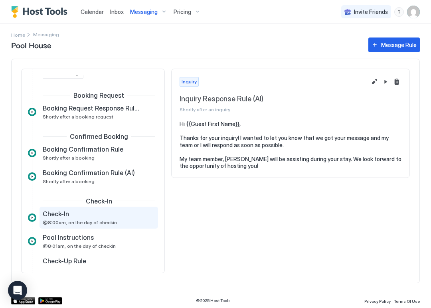
click at [93, 219] on span "@8:00am, on the day of checkin" at bounding box center [80, 222] width 74 height 6
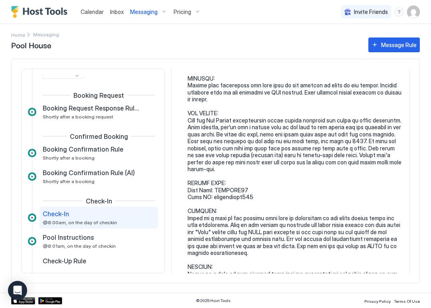
scroll to position [221, 0]
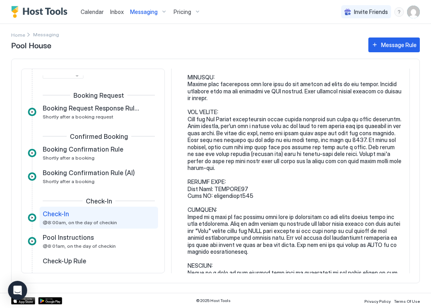
click at [154, 10] on span "Messaging" at bounding box center [144, 11] width 28 height 7
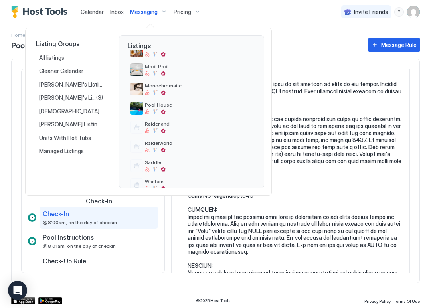
scroll to position [126, 0]
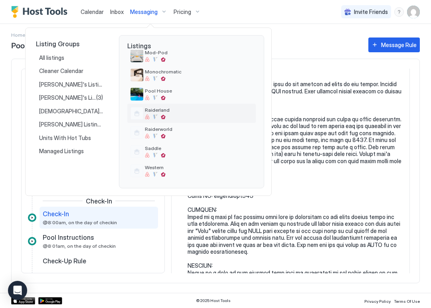
click at [173, 115] on div at bounding box center [199, 116] width 108 height 5
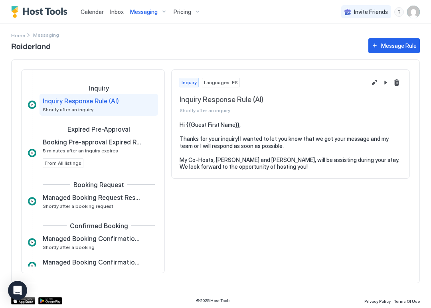
scroll to position [133, 0]
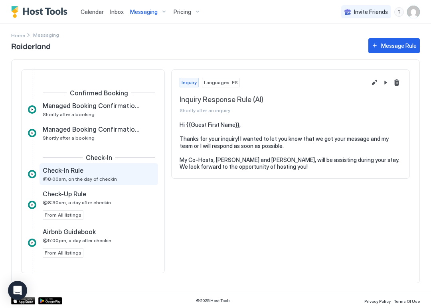
click at [87, 178] on span "@8:00am, on the day of checkin" at bounding box center [80, 179] width 74 height 6
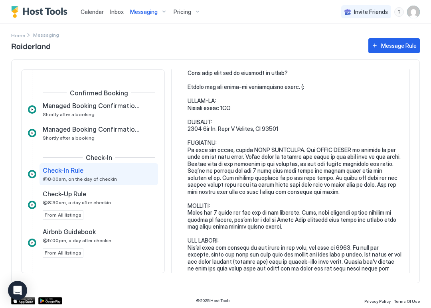
scroll to position [221, 0]
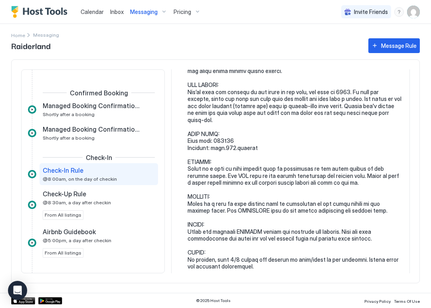
click at [142, 15] on span "Messaging" at bounding box center [144, 11] width 28 height 7
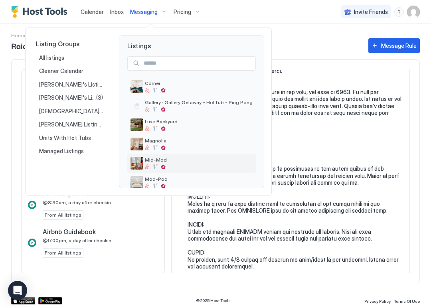
scroll to position [126, 0]
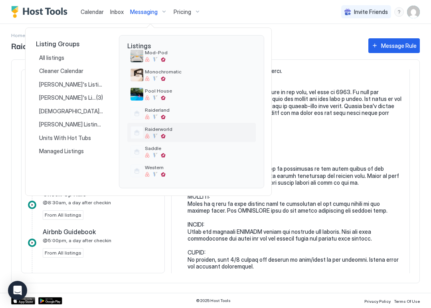
click at [172, 127] on span "Raiderworld" at bounding box center [199, 129] width 108 height 6
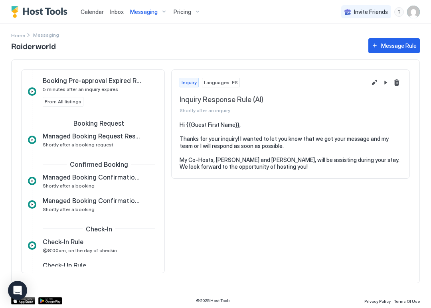
scroll to position [133, 0]
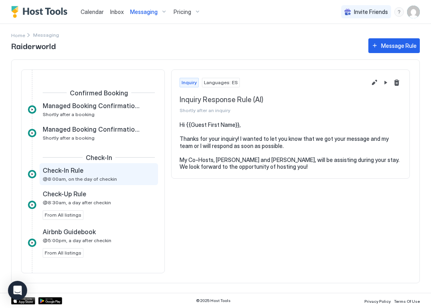
click at [85, 165] on div "Check-In Rule @8:00am, on the day of checkin" at bounding box center [98, 174] width 118 height 22
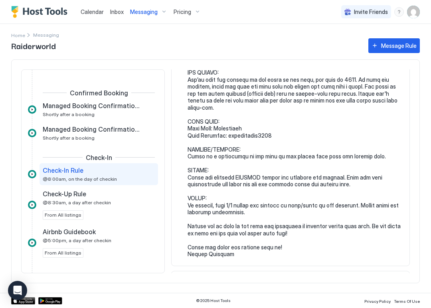
scroll to position [177, 0]
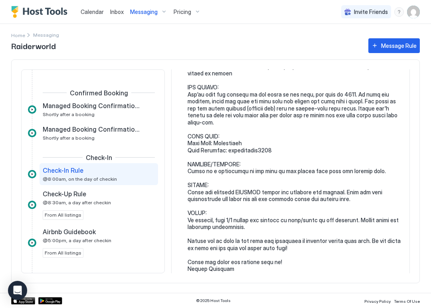
click at [144, 8] on span "Messaging" at bounding box center [144, 11] width 28 height 7
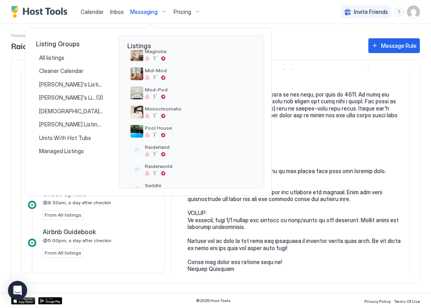
scroll to position [126, 0]
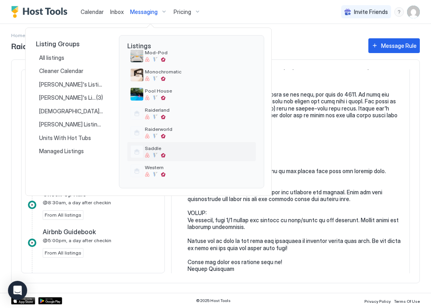
click at [169, 152] on div "Saddle" at bounding box center [199, 151] width 108 height 12
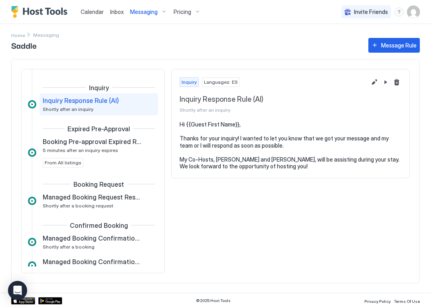
scroll to position [133, 0]
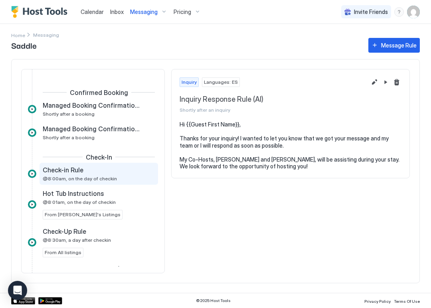
click at [96, 178] on span "@8:00am, on the day of checkin" at bounding box center [80, 178] width 74 height 6
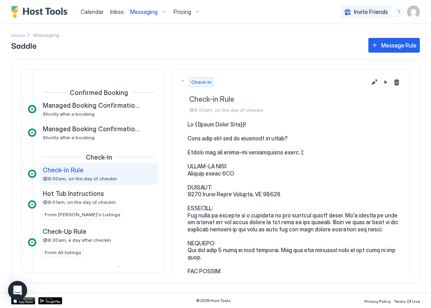
drag, startPoint x: 93, startPoint y: 12, endPoint x: 324, endPoint y: 8, distance: 230.9
click at [93, 12] on span "Calendar" at bounding box center [92, 11] width 23 height 7
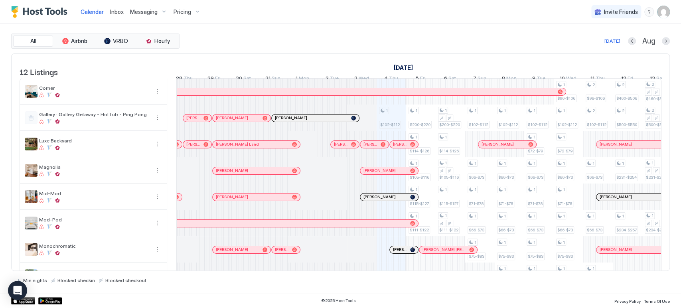
drag, startPoint x: 328, startPoint y: 274, endPoint x: 325, endPoint y: 268, distance: 7.0
click at [325, 272] on div "Min nights Blocked checkin Blocked checkout" at bounding box center [340, 277] width 658 height 12
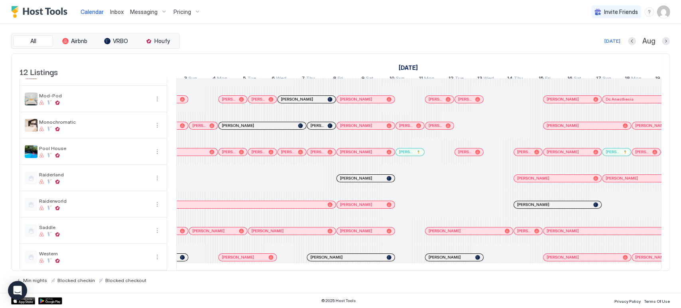
scroll to position [0, 646]
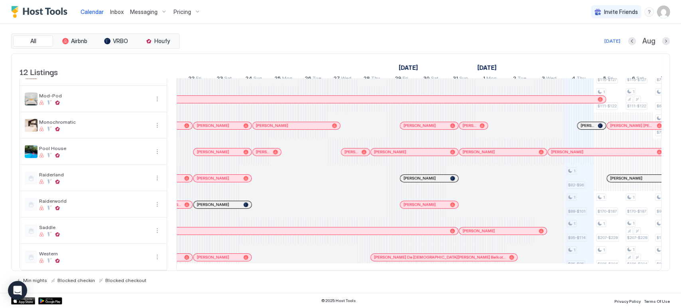
click at [404, 271] on div "Min nights Blocked checkin Blocked checkout" at bounding box center [340, 277] width 658 height 12
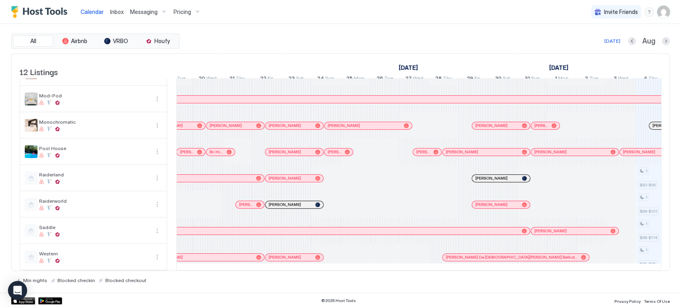
scroll to position [0, 446]
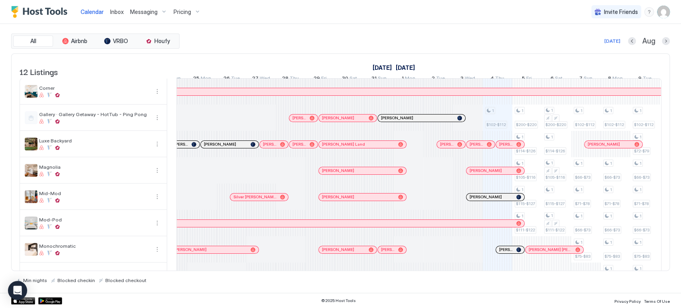
drag, startPoint x: 410, startPoint y: 273, endPoint x: 396, endPoint y: 270, distance: 13.8
click at [396, 271] on div "Min nights Blocked checkin Blocked checkout" at bounding box center [340, 277] width 658 height 12
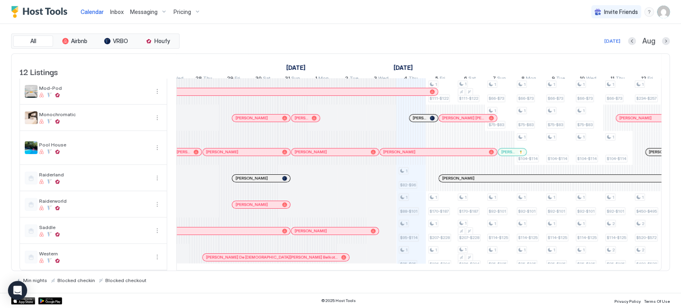
click at [421, 115] on div at bounding box center [423, 118] width 6 height 6
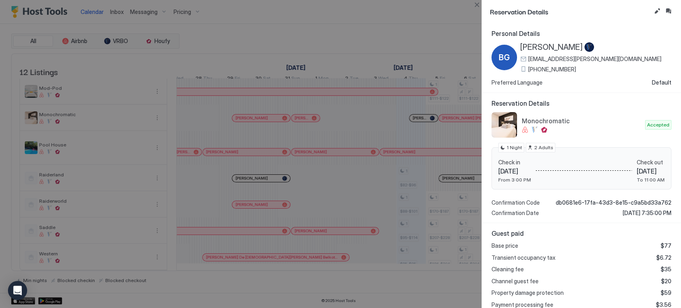
click at [478, 11] on div at bounding box center [340, 154] width 681 height 308
click at [478, 6] on button "Close" at bounding box center [477, 5] width 10 height 10
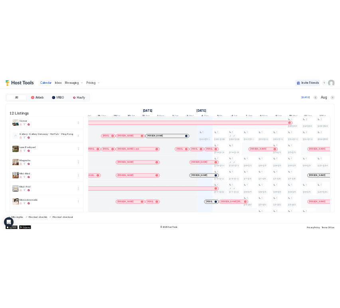
scroll to position [144, 0]
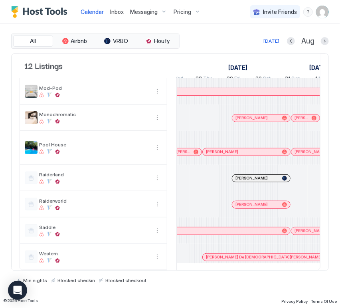
click at [264, 175] on div "[PERSON_NAME]" at bounding box center [261, 178] width 58 height 7
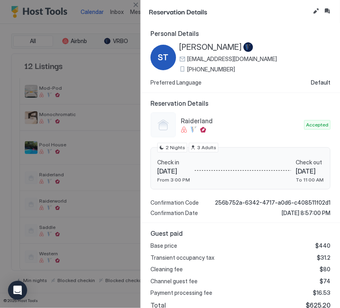
scroll to position [76, 0]
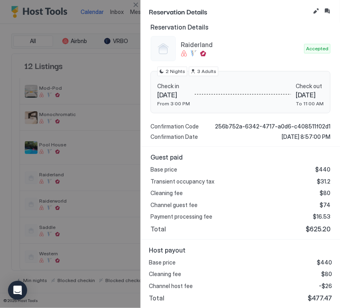
click at [321, 194] on span "$80" at bounding box center [324, 192] width 11 height 7
copy span "80"
click at [136, 3] on button "Close" at bounding box center [136, 5] width 10 height 10
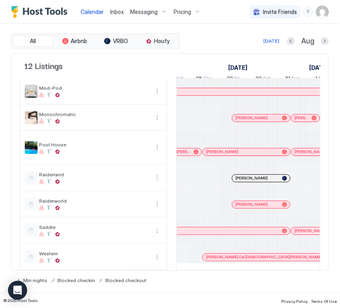
click at [252, 175] on div at bounding box center [252, 178] width 6 height 6
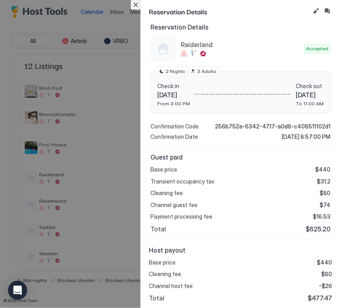
click at [136, 2] on button "Close" at bounding box center [136, 5] width 10 height 10
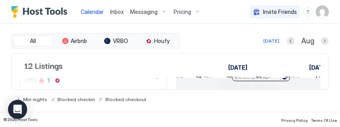
scroll to position [325, 0]
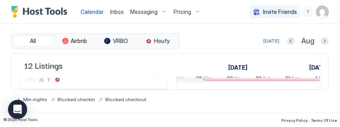
click at [182, 11] on span "Pricing" at bounding box center [182, 11] width 18 height 7
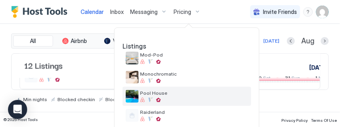
scroll to position [142, 0]
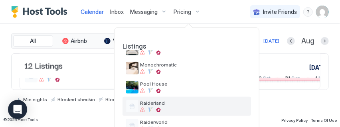
click at [175, 102] on span "Raiderland" at bounding box center [194, 103] width 108 height 6
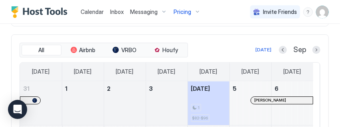
scroll to position [487, 0]
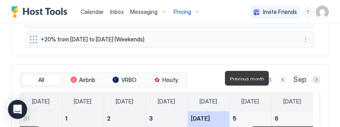
click at [279, 78] on button "Previous month" at bounding box center [283, 80] width 8 height 8
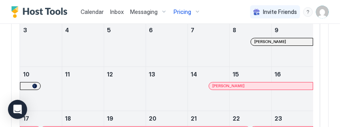
scroll to position [709, 0]
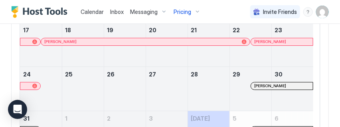
click at [276, 83] on div at bounding box center [276, 86] width 6 height 6
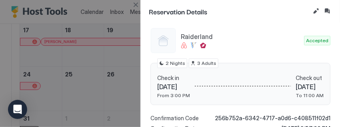
scroll to position [133, 0]
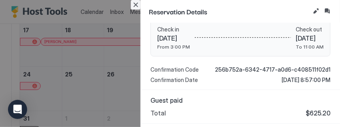
click at [136, 9] on button "Close" at bounding box center [136, 5] width 10 height 10
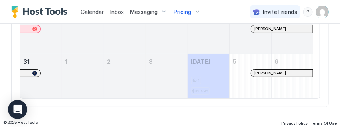
scroll to position [721, 0]
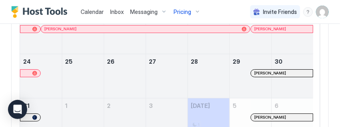
click at [277, 71] on div at bounding box center [277, 73] width 6 height 6
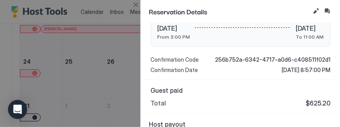
scroll to position [163, 0]
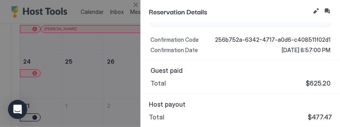
click at [317, 116] on span "$477.47" at bounding box center [319, 117] width 24 height 8
copy span "477.47"
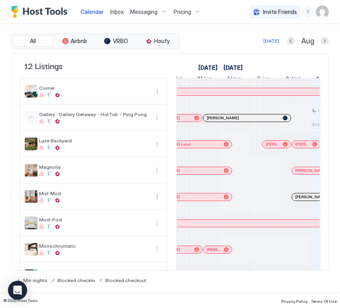
click at [243, 122] on div "[PERSON_NAME]" at bounding box center [246, 117] width 87 height 7
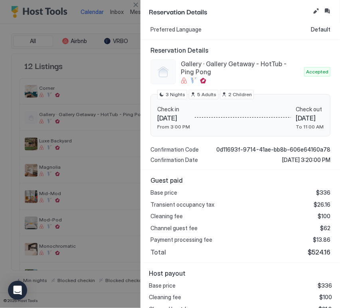
scroll to position [76, 0]
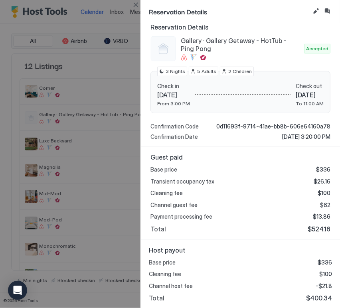
click at [319, 276] on span "$100" at bounding box center [325, 273] width 13 height 7
copy span "100"
click at [318, 296] on span "$400.34" at bounding box center [319, 298] width 26 height 8
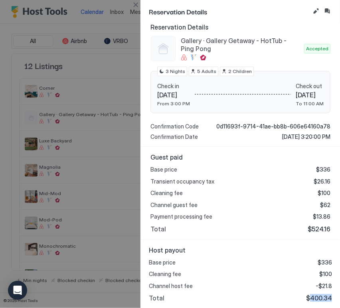
copy span "400.34"
click at [135, 5] on button "Close" at bounding box center [136, 5] width 10 height 10
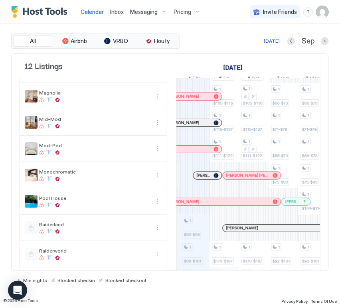
scroll to position [133, 0]
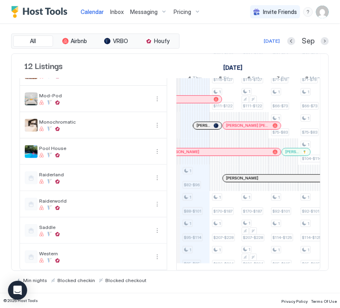
click at [202, 122] on div "[PERSON_NAME]" at bounding box center [207, 125] width 28 height 7
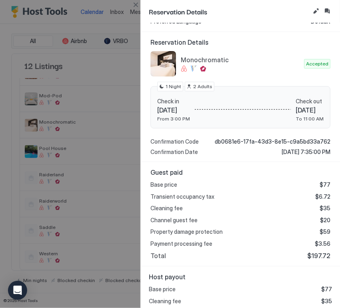
scroll to position [88, 0]
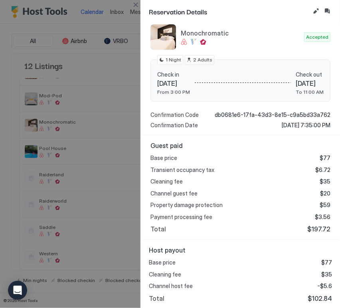
click at [317, 296] on span "$102.84" at bounding box center [319, 298] width 24 height 8
copy span "102.84"
click at [319, 183] on span "$35" at bounding box center [324, 181] width 11 height 7
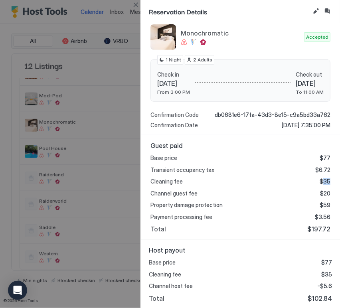
copy span "35"
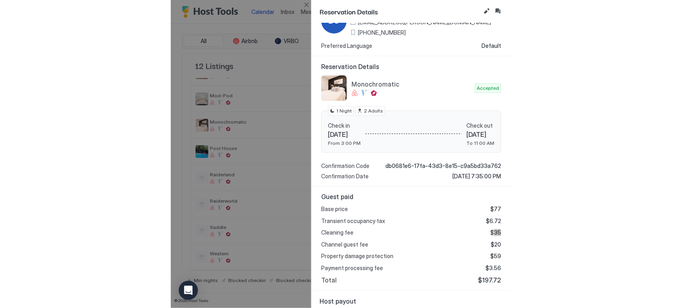
scroll to position [0, 0]
